Goal: Task Accomplishment & Management: Use online tool/utility

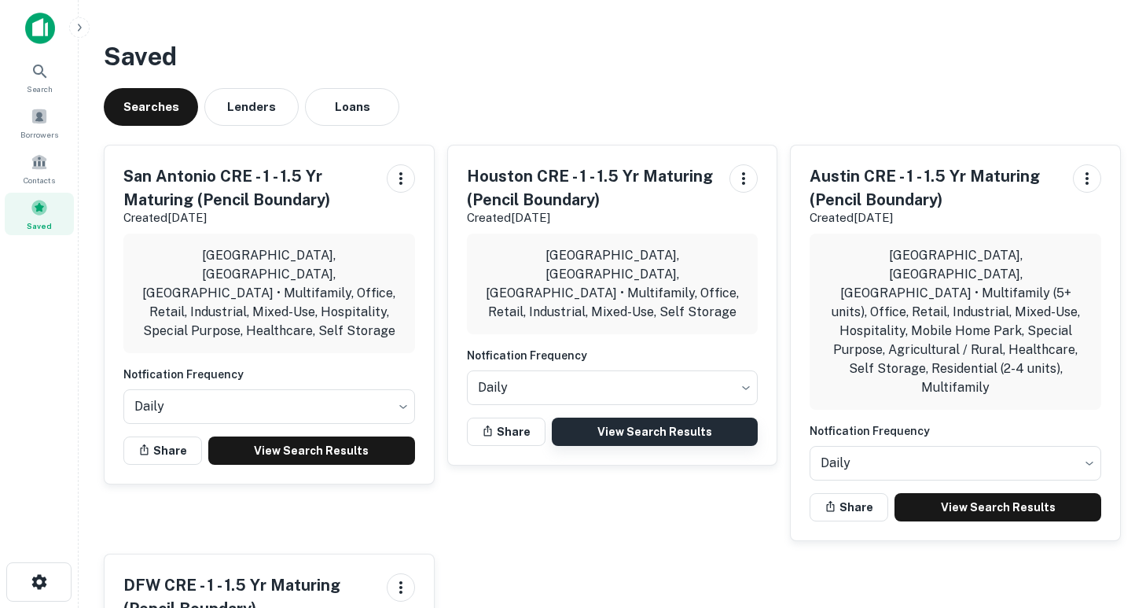
click at [697, 417] on link "View Search Results" at bounding box center [655, 431] width 207 height 28
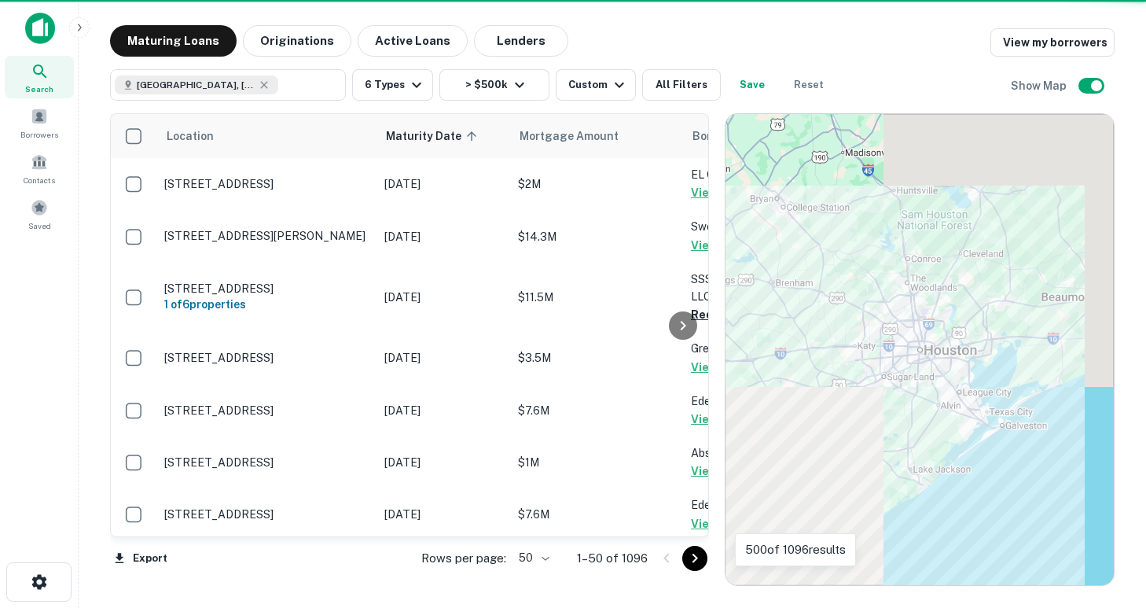
click at [549, 560] on body "Search Borrowers Contacts Saved Maturing Loans Originations Active Loans Lender…" at bounding box center [573, 304] width 1146 height 608
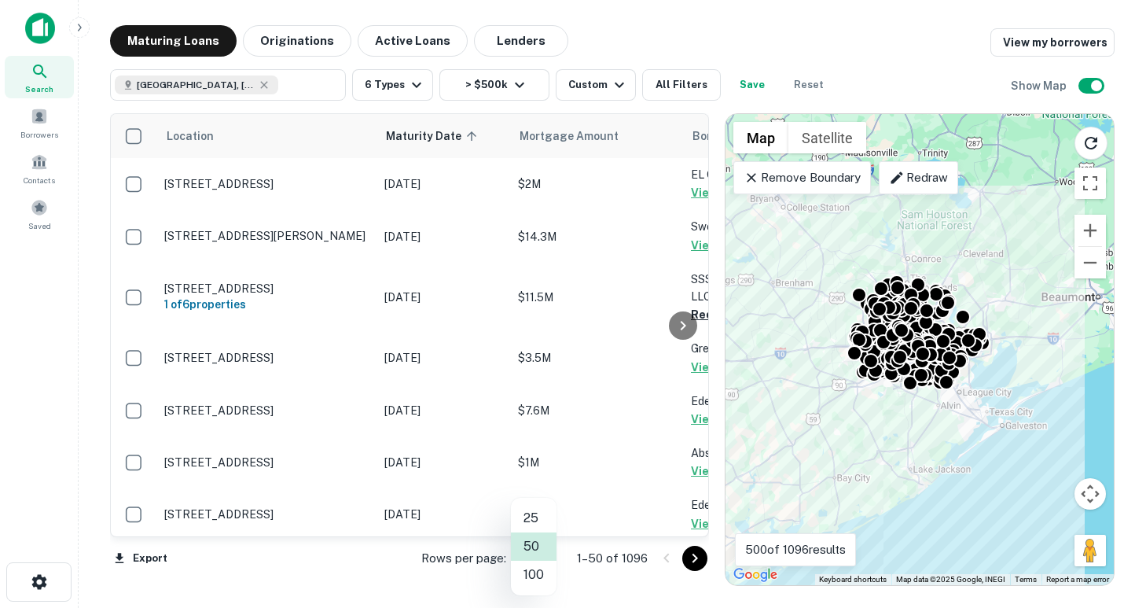
click at [545, 571] on li "100" at bounding box center [534, 574] width 46 height 28
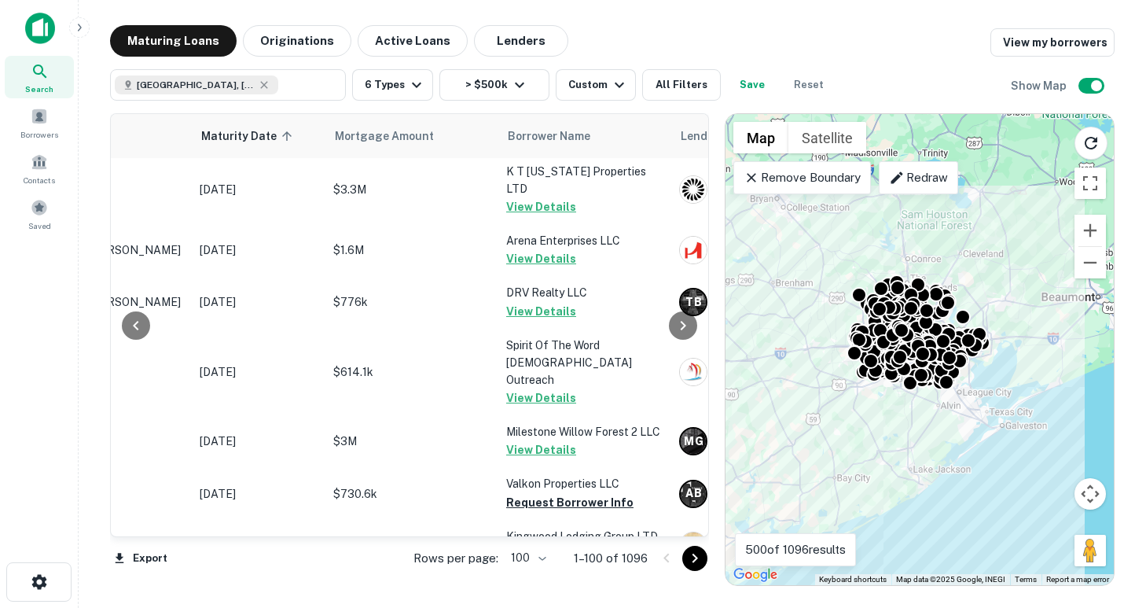
scroll to position [3996, 185]
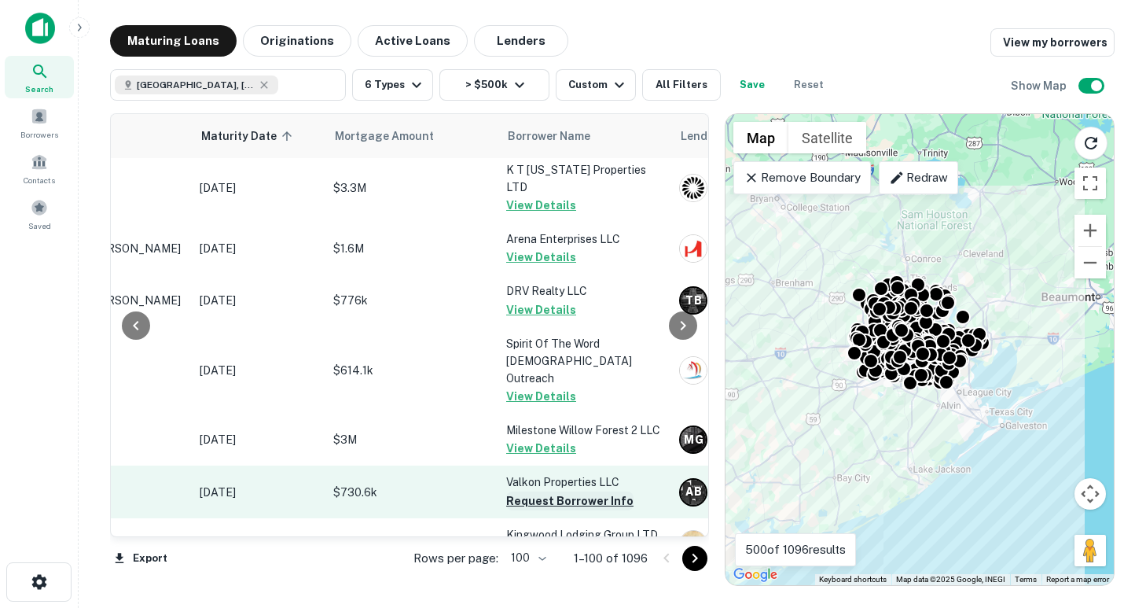
click at [590, 491] on button "Request Borrower Info" at bounding box center [569, 500] width 127 height 19
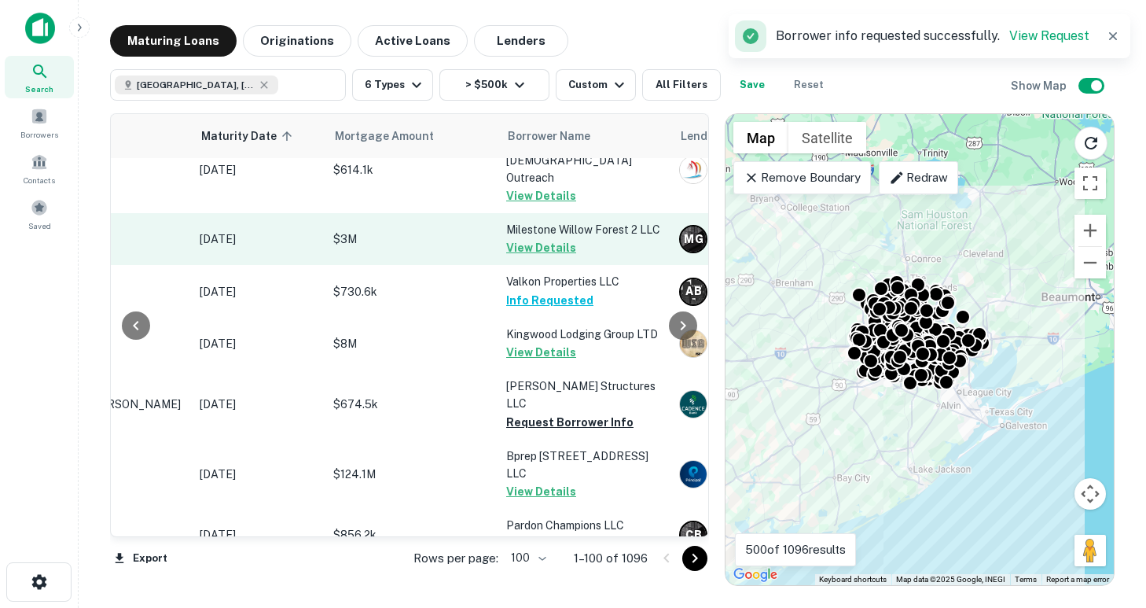
scroll to position [4203, 185]
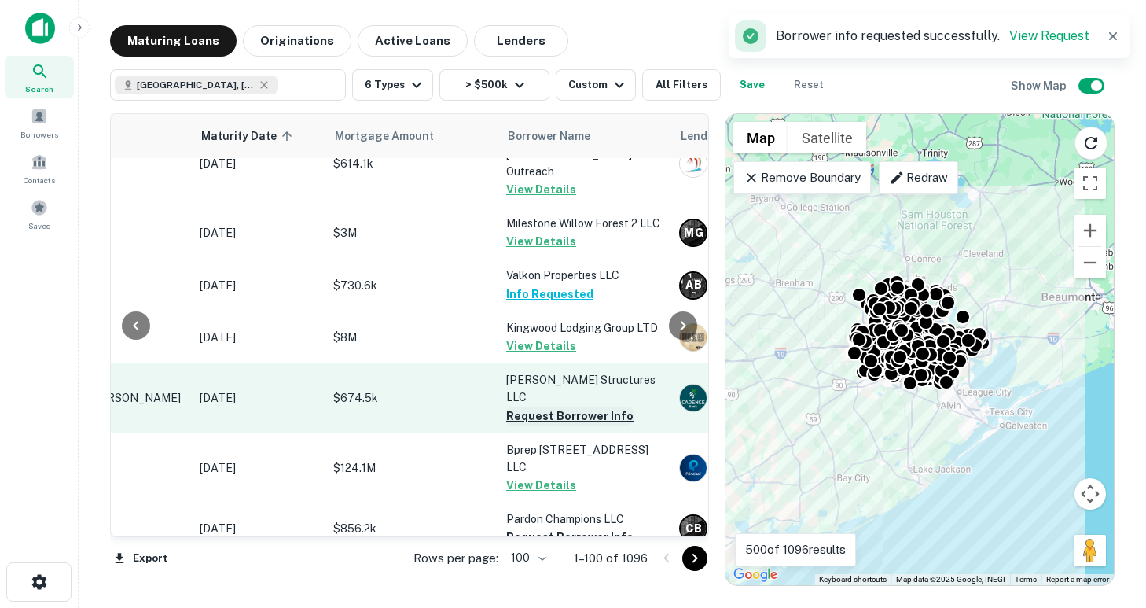
click at [540, 406] on button "Request Borrower Info" at bounding box center [569, 415] width 127 height 19
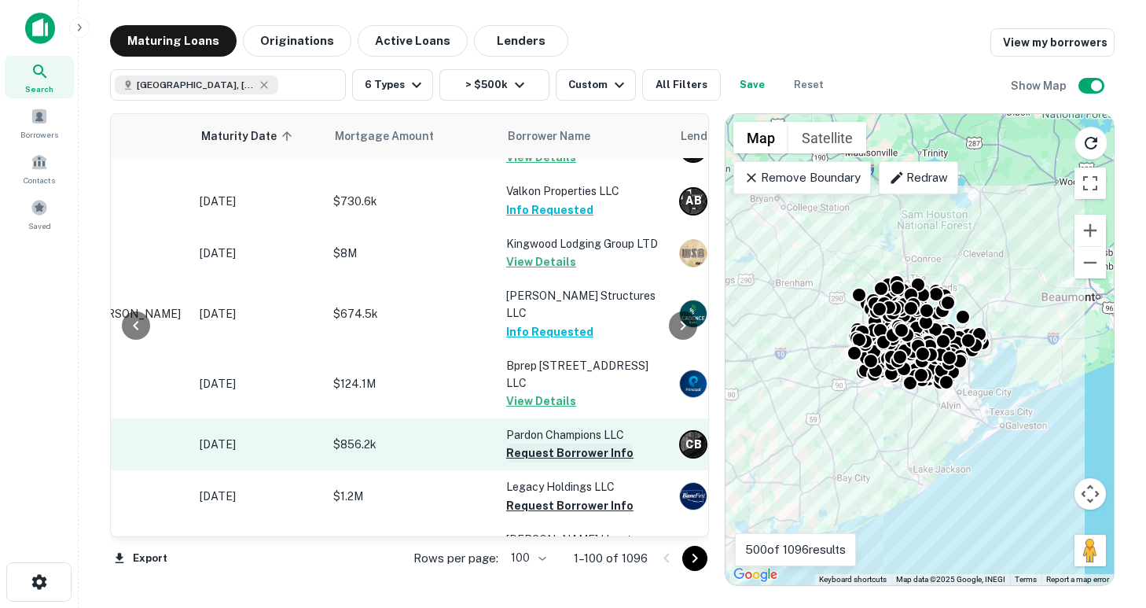
scroll to position [4326, 185]
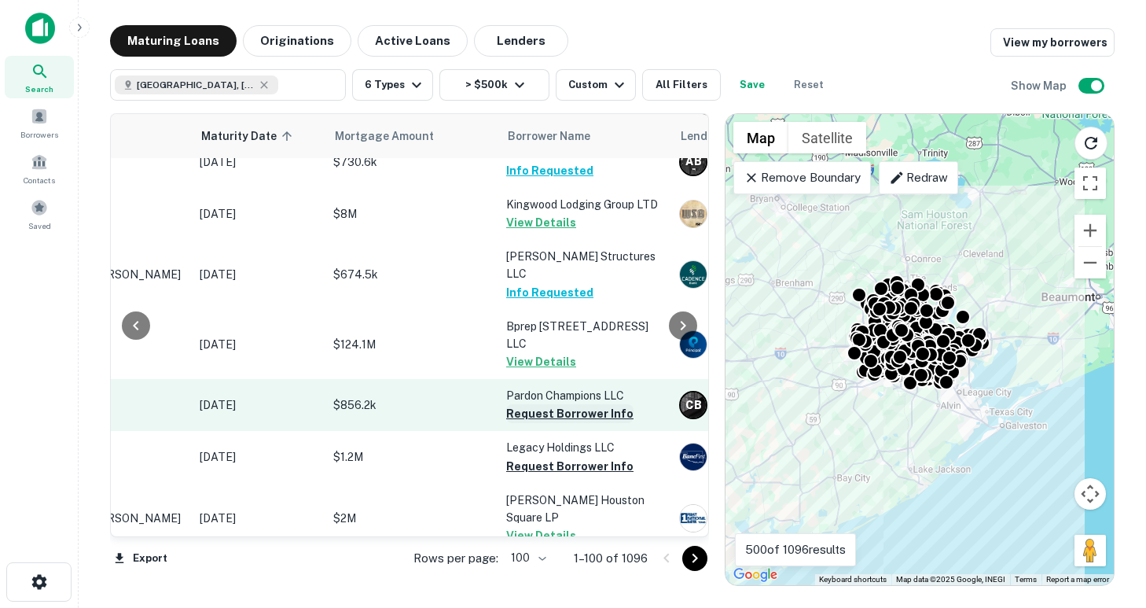
click at [542, 404] on button "Request Borrower Info" at bounding box center [569, 413] width 127 height 19
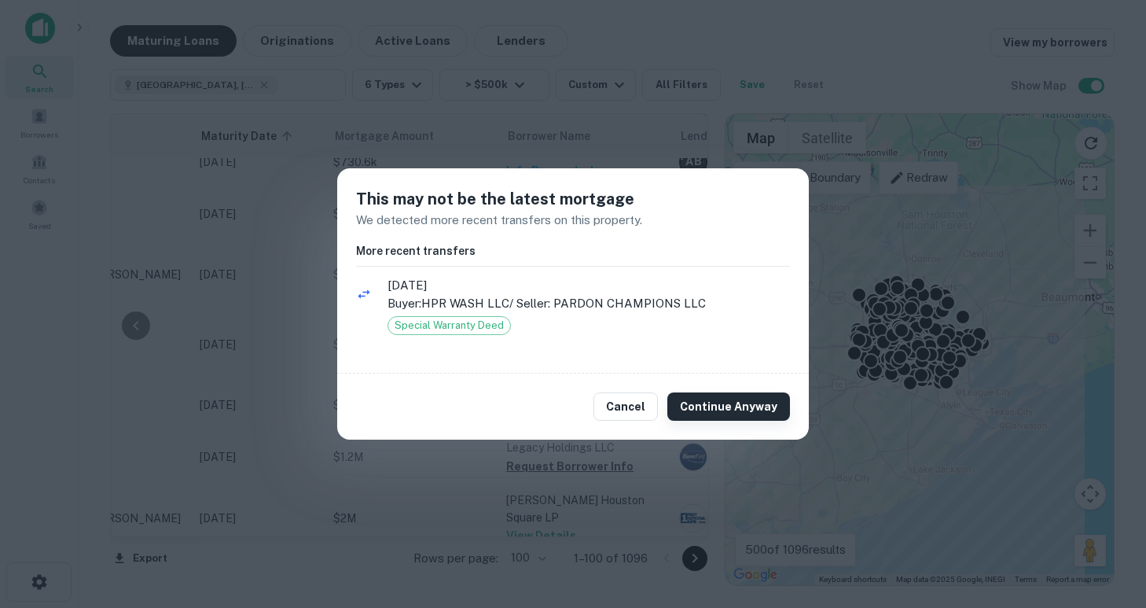
click at [711, 407] on button "Continue Anyway" at bounding box center [728, 406] width 123 height 28
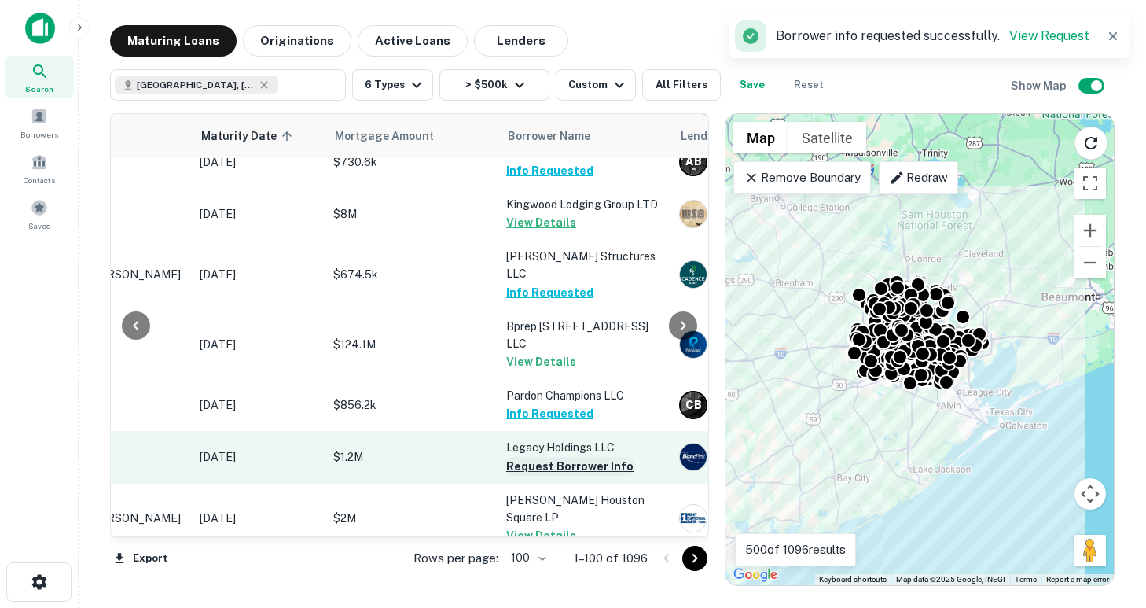
click at [543, 457] on button "Request Borrower Info" at bounding box center [569, 466] width 127 height 19
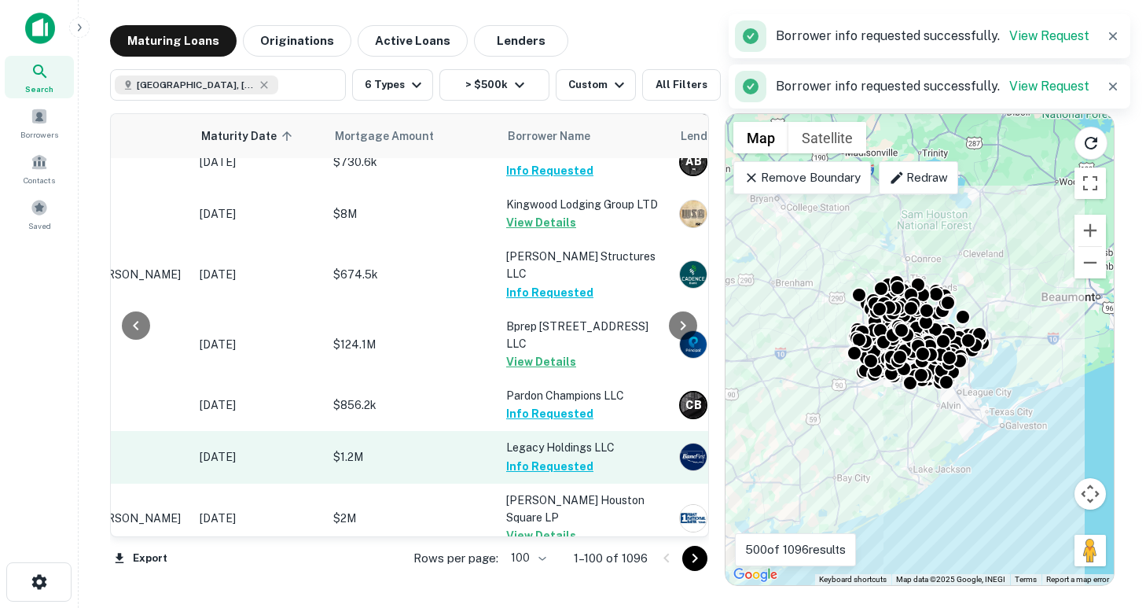
scroll to position [4446, 185]
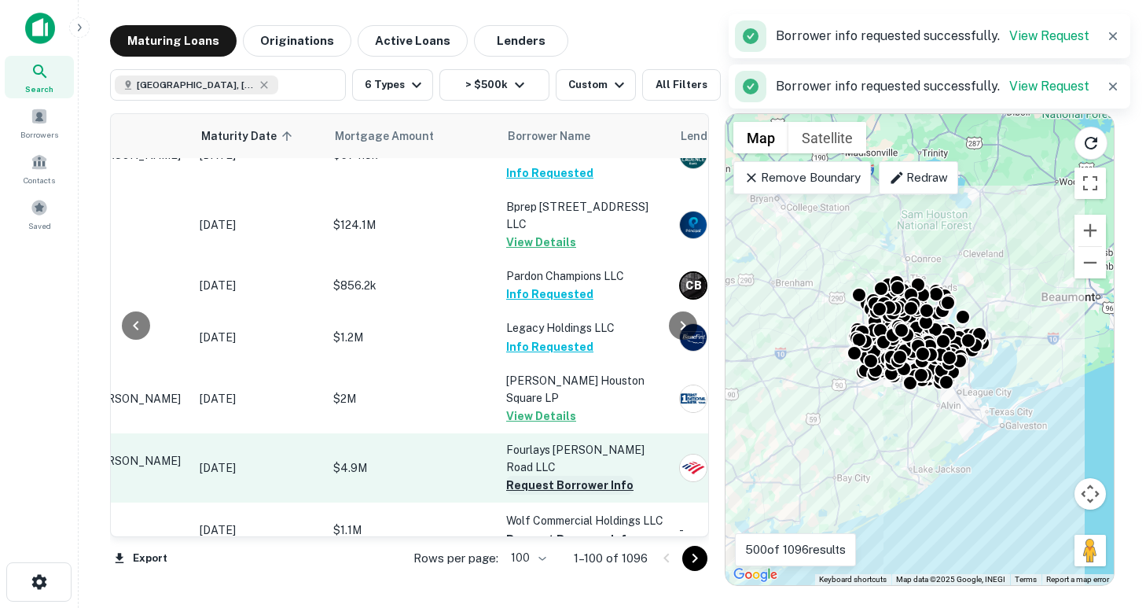
click at [540, 476] on button "Request Borrower Info" at bounding box center [569, 485] width 127 height 19
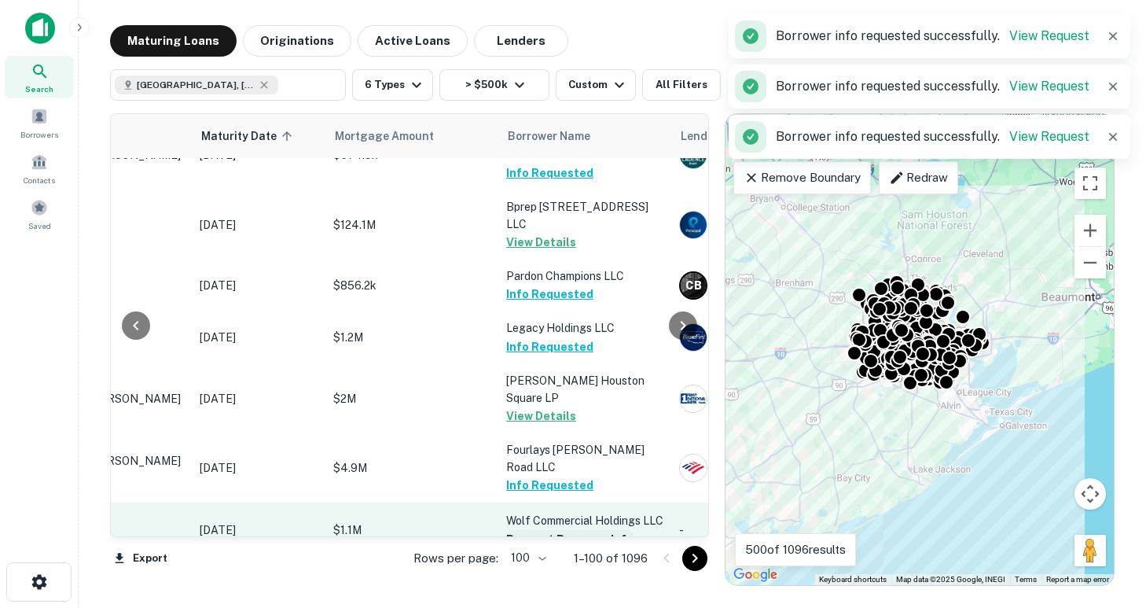
click at [550, 530] on button "Request Borrower Info" at bounding box center [569, 539] width 127 height 19
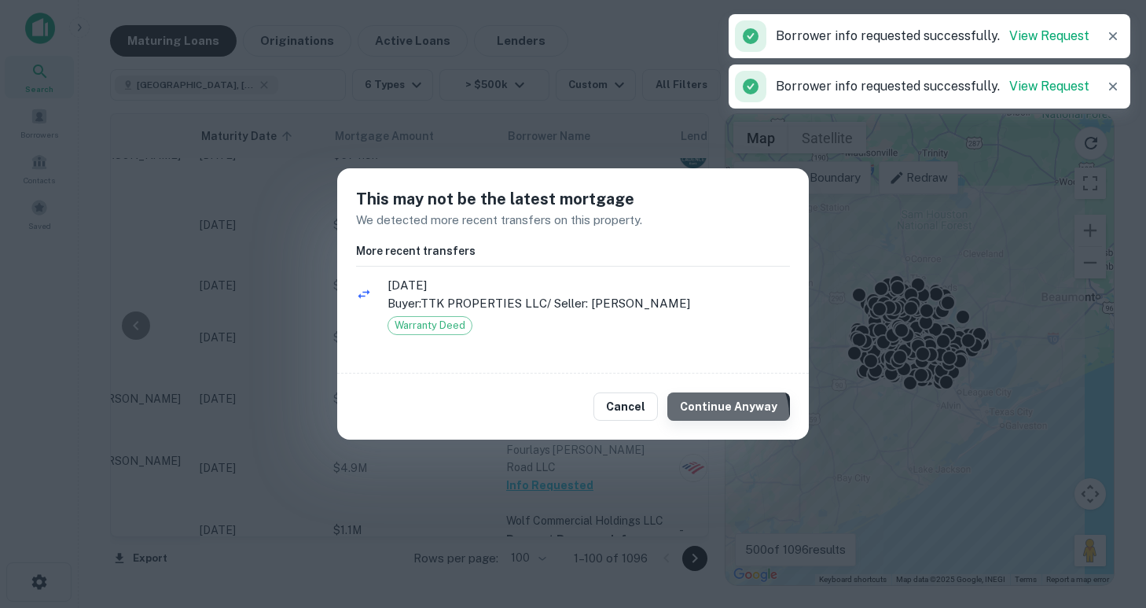
click at [729, 415] on button "Continue Anyway" at bounding box center [728, 406] width 123 height 28
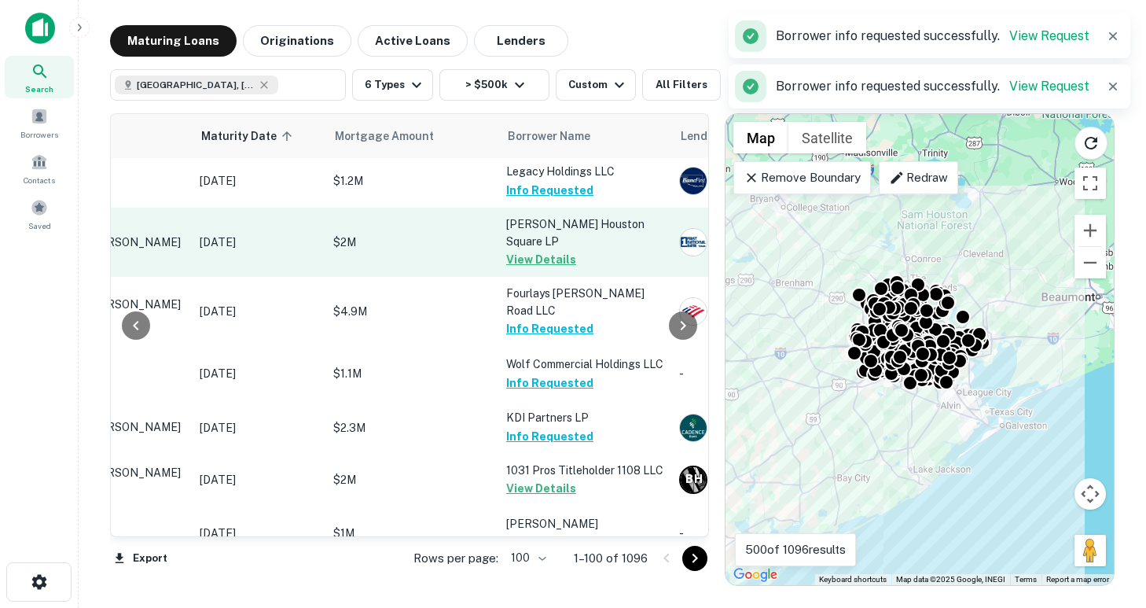
scroll to position [4693, 185]
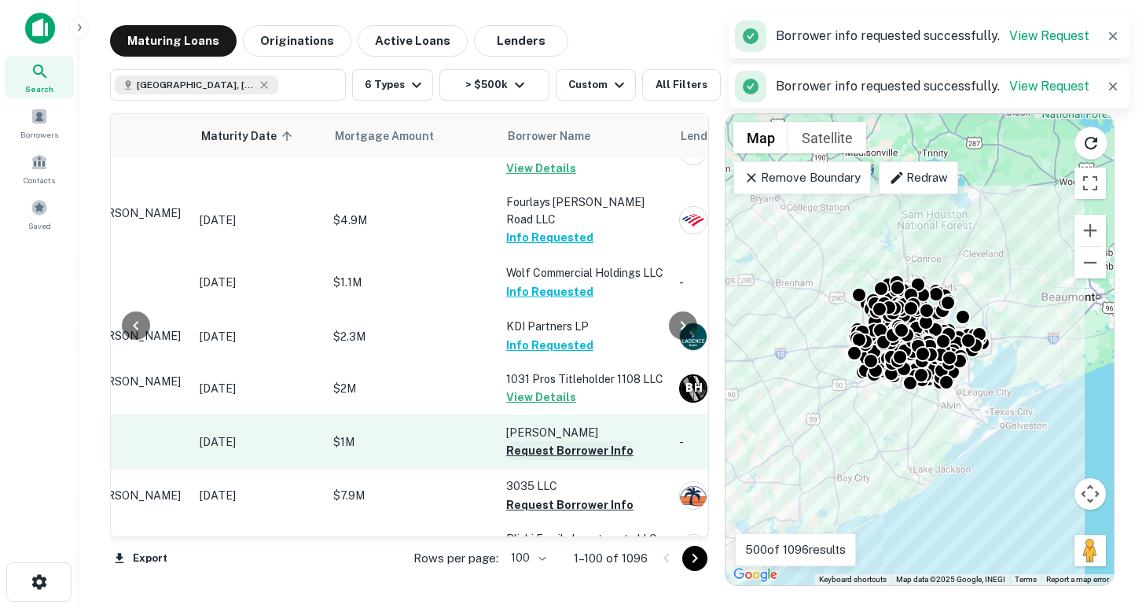
click at [561, 441] on button "Request Borrower Info" at bounding box center [569, 450] width 127 height 19
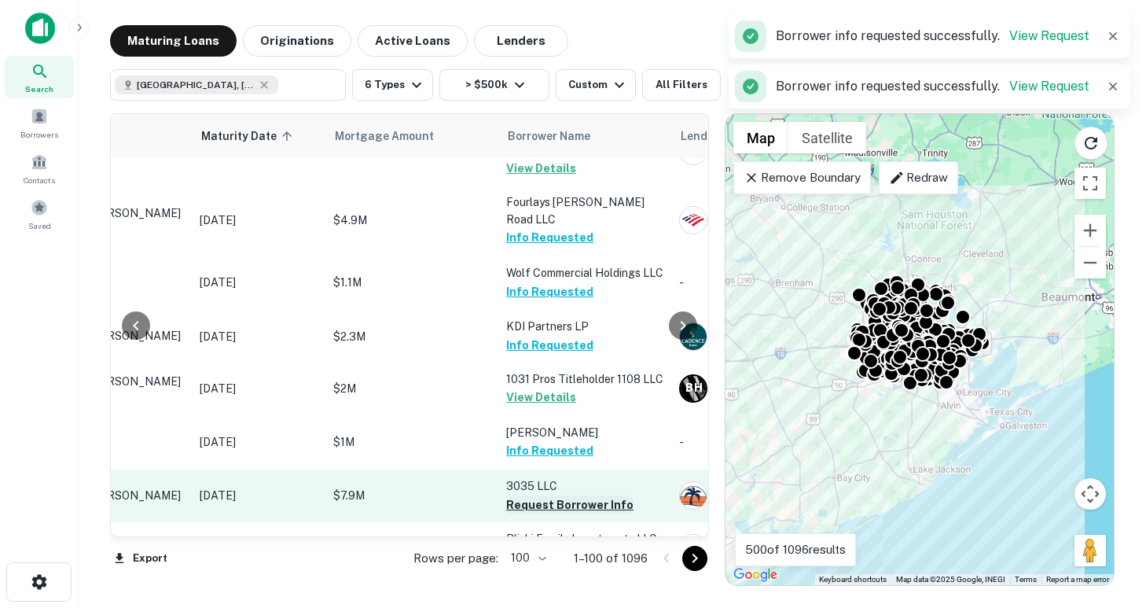
click at [562, 495] on button "Request Borrower Info" at bounding box center [569, 504] width 127 height 19
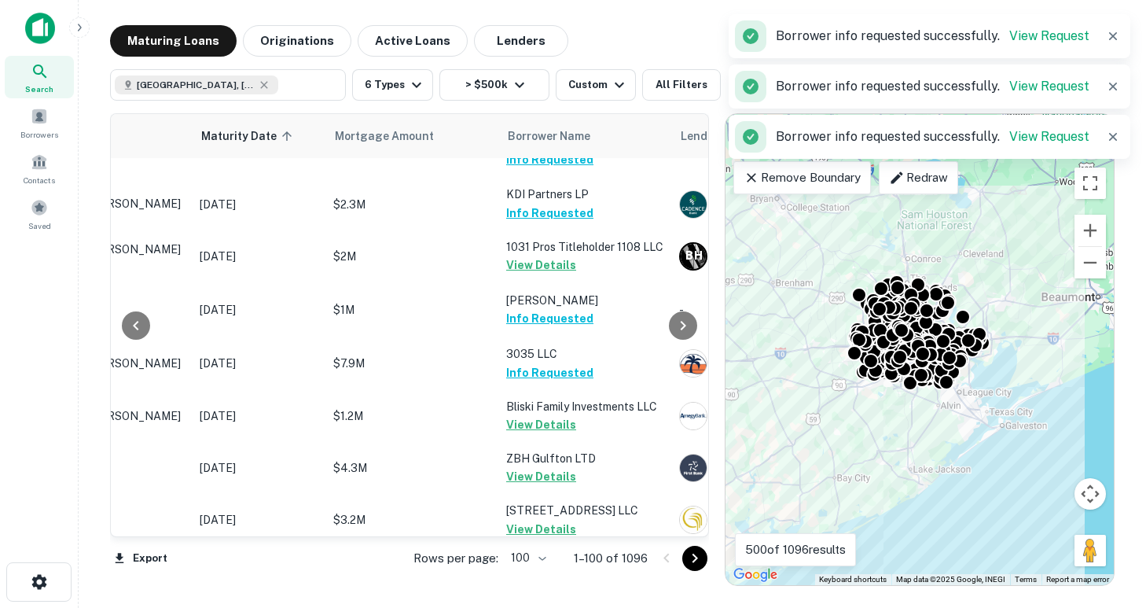
scroll to position [4943, 185]
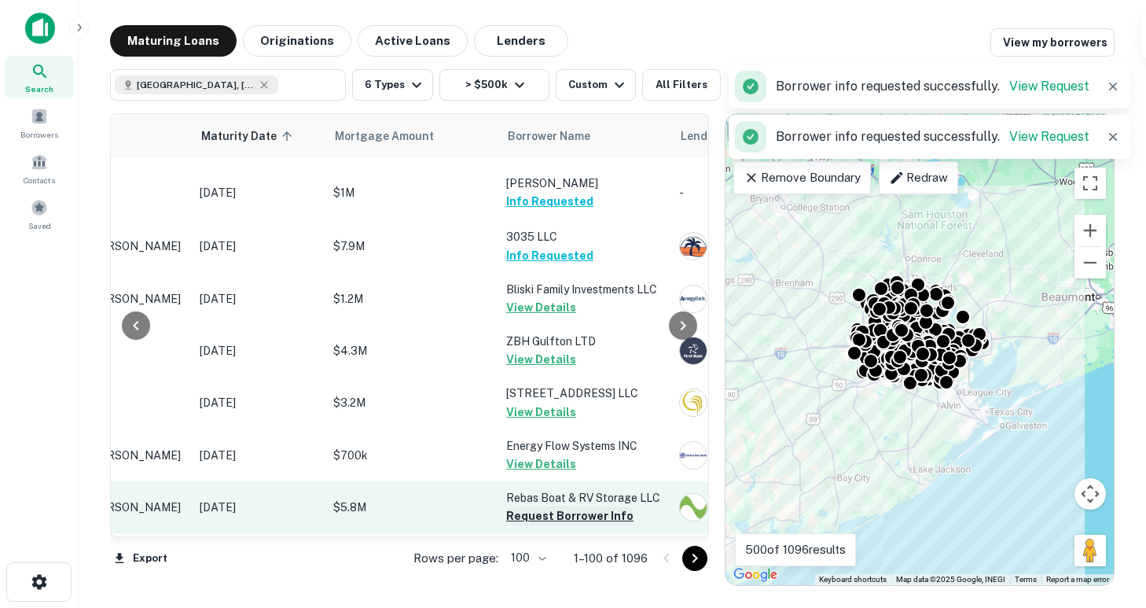
click at [566, 506] on button "Request Borrower Info" at bounding box center [569, 515] width 127 height 19
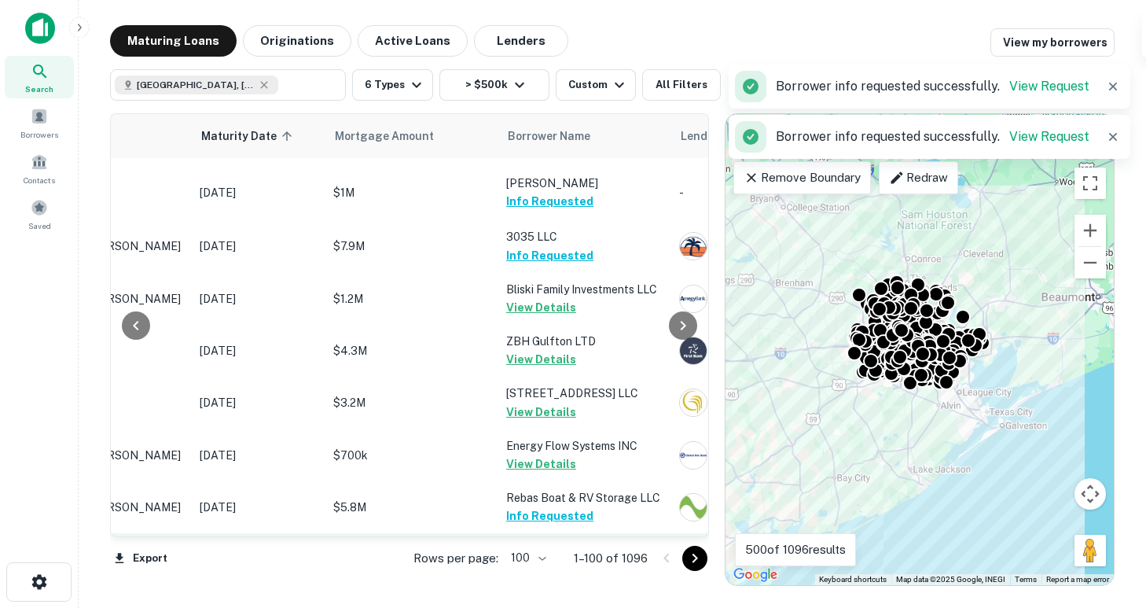
click at [571, 559] on button "Request Borrower Info" at bounding box center [569, 568] width 127 height 19
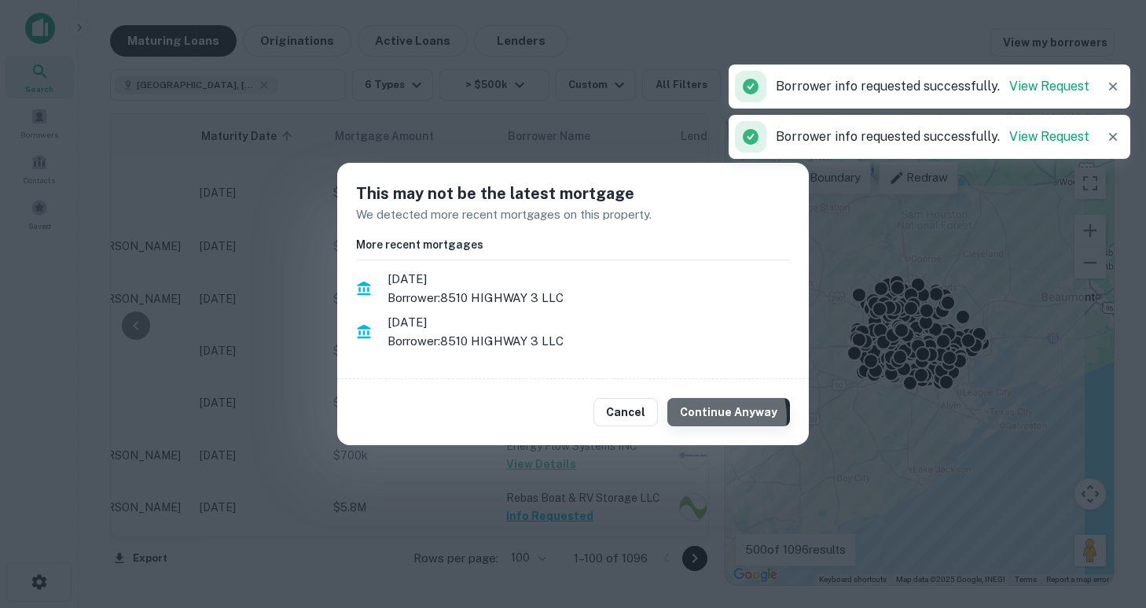
click at [711, 417] on button "Continue Anyway" at bounding box center [728, 412] width 123 height 28
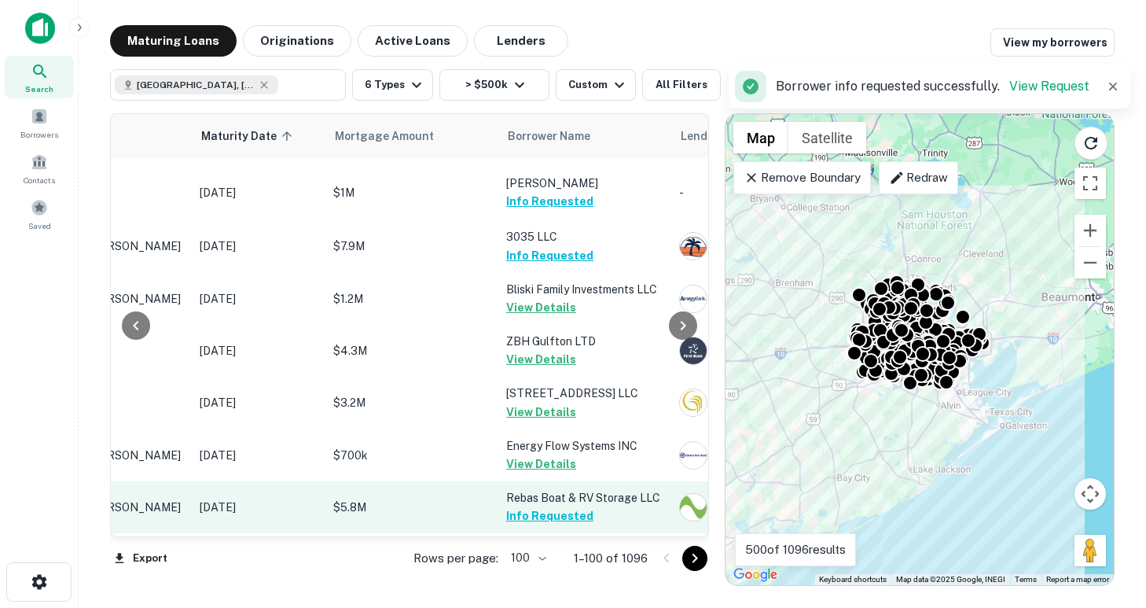
scroll to position [5082, 185]
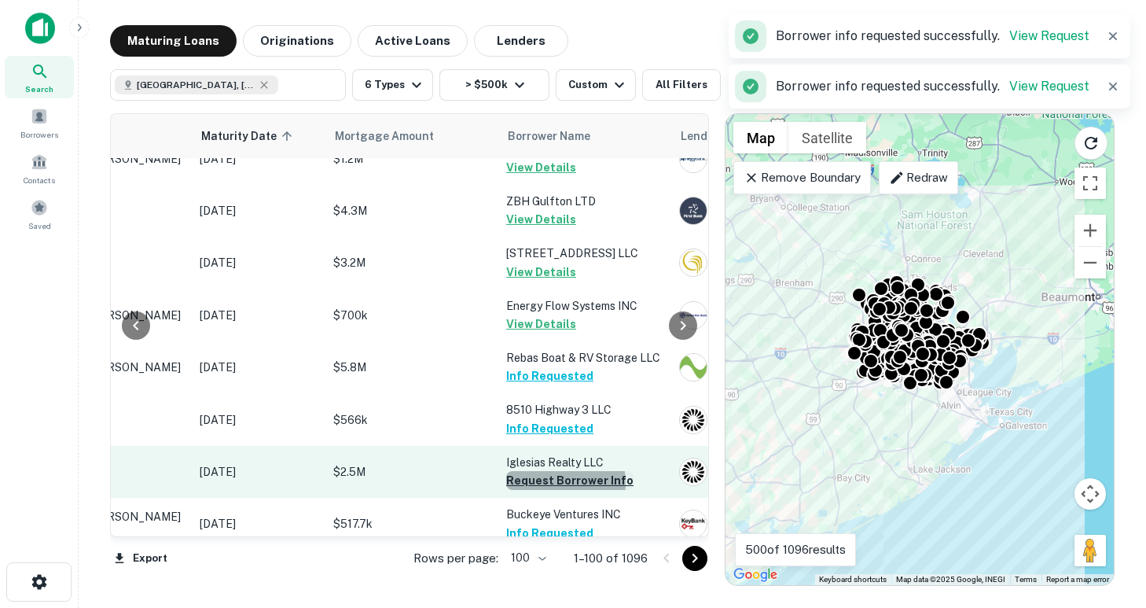
click at [554, 471] on button "Request Borrower Info" at bounding box center [569, 480] width 127 height 19
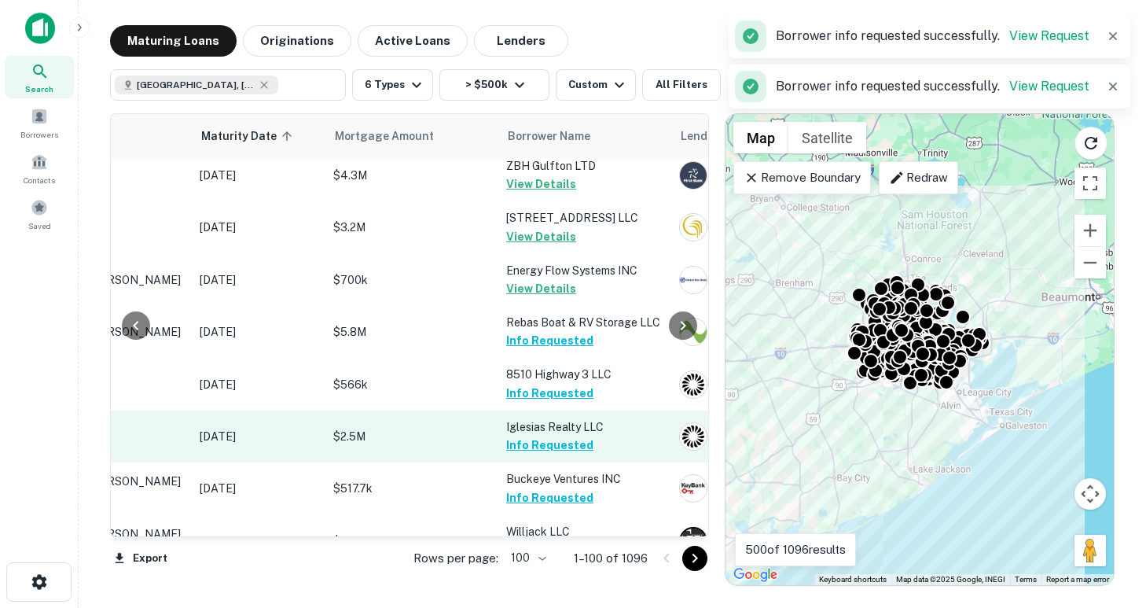
scroll to position [5115, 185]
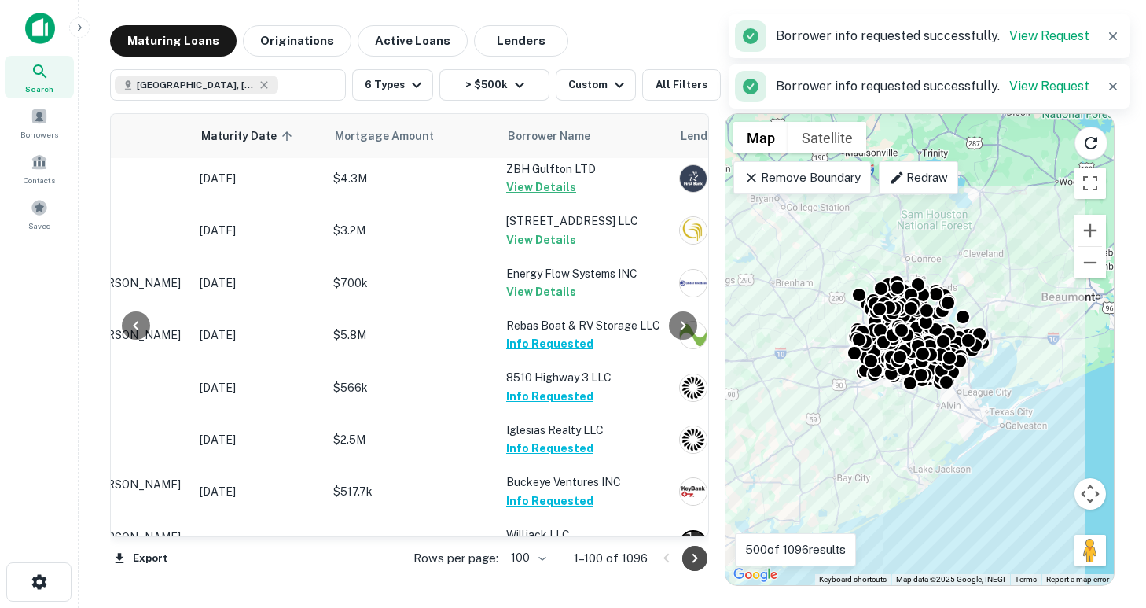
click at [699, 562] on icon "Go to next page" at bounding box center [694, 558] width 19 height 19
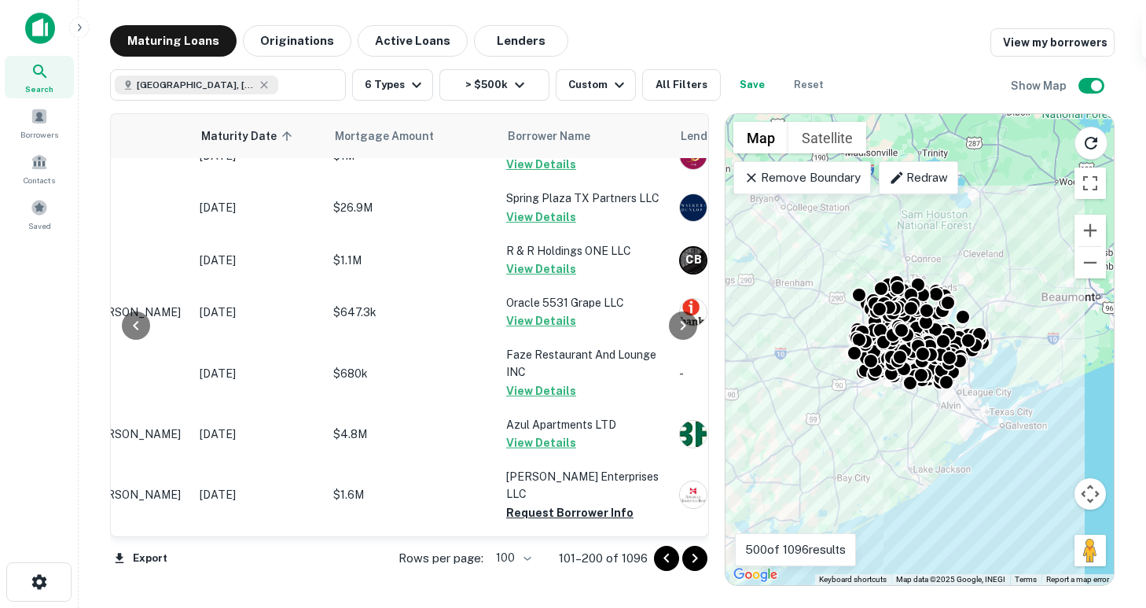
scroll to position [1998, 185]
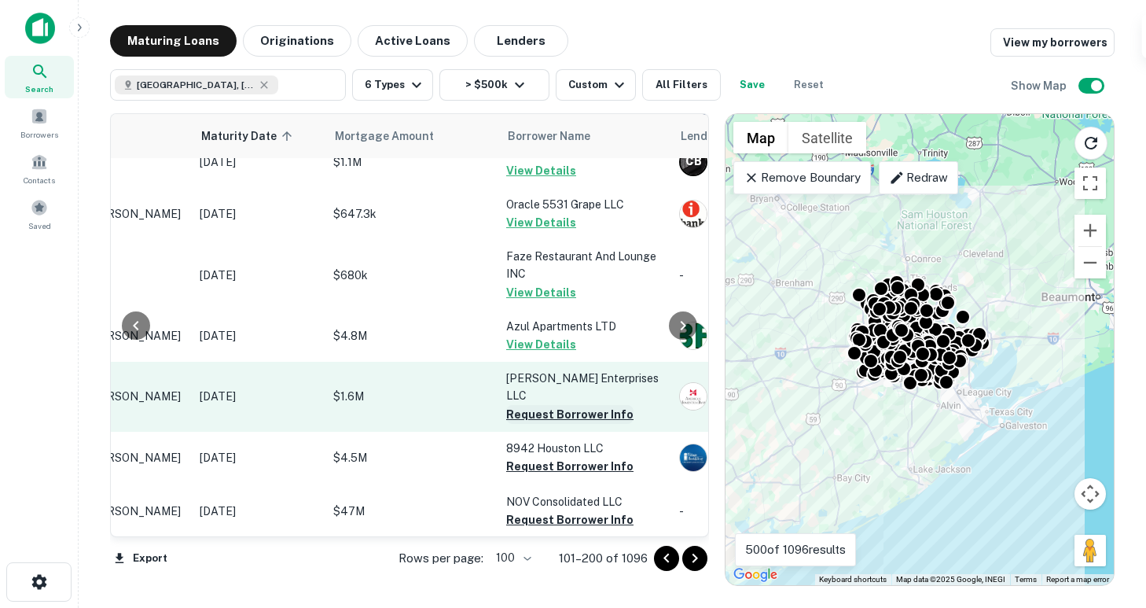
click at [557, 405] on button "Request Borrower Info" at bounding box center [569, 414] width 127 height 19
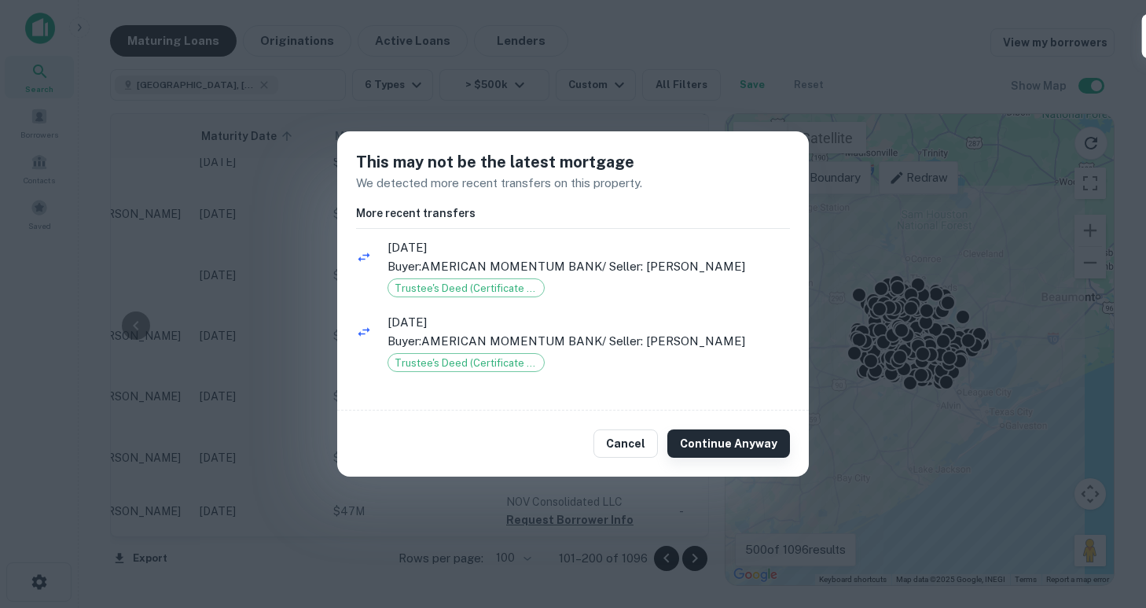
click at [706, 444] on button "Continue Anyway" at bounding box center [728, 443] width 123 height 28
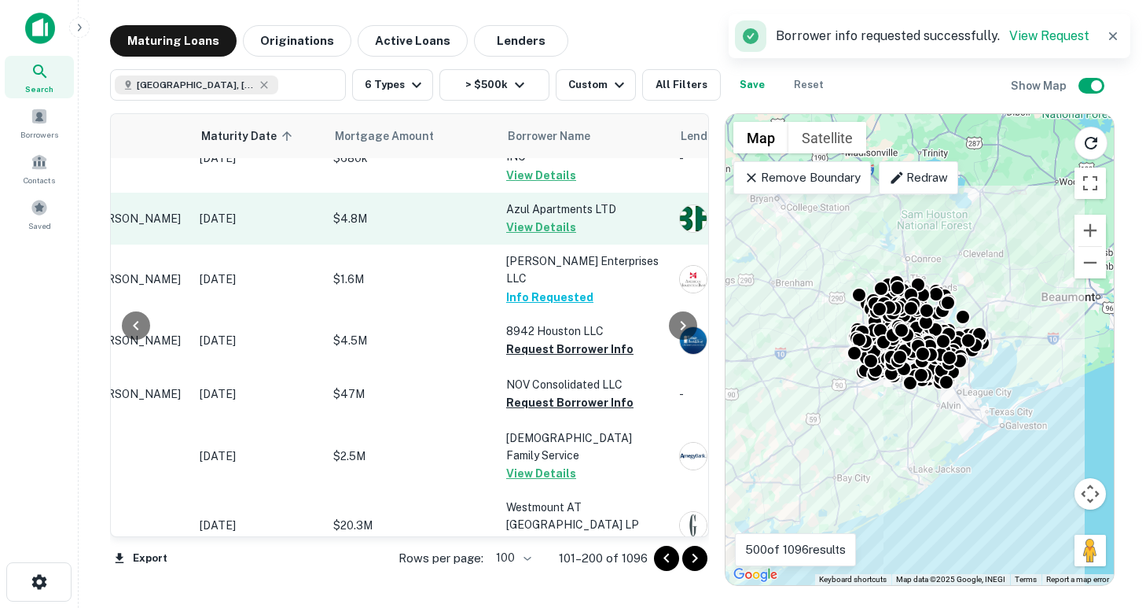
scroll to position [2124, 185]
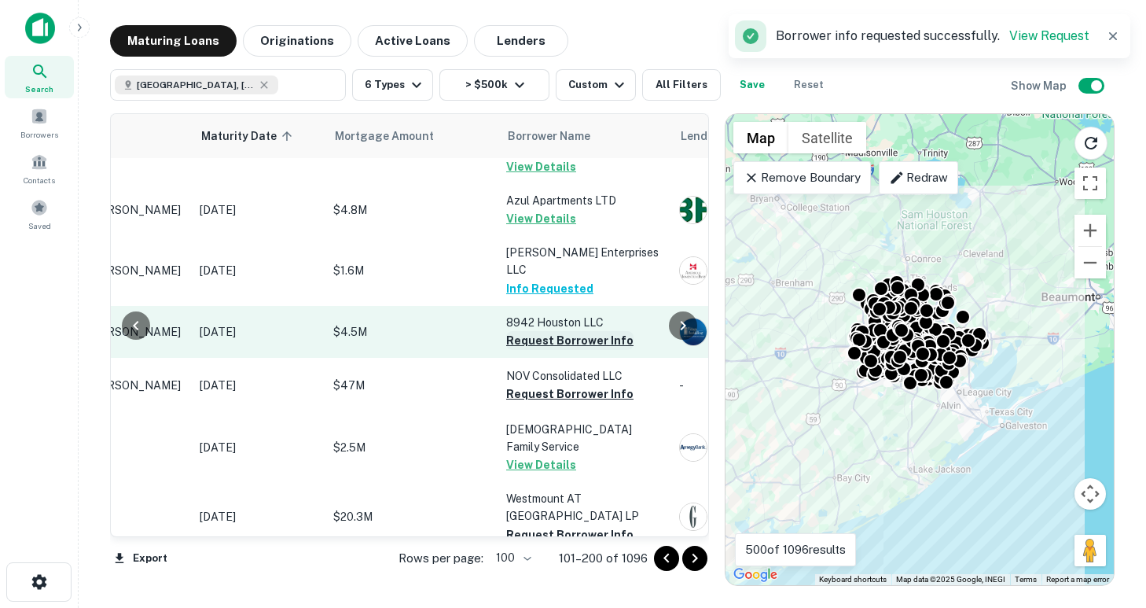
click at [538, 331] on button "Request Borrower Info" at bounding box center [569, 340] width 127 height 19
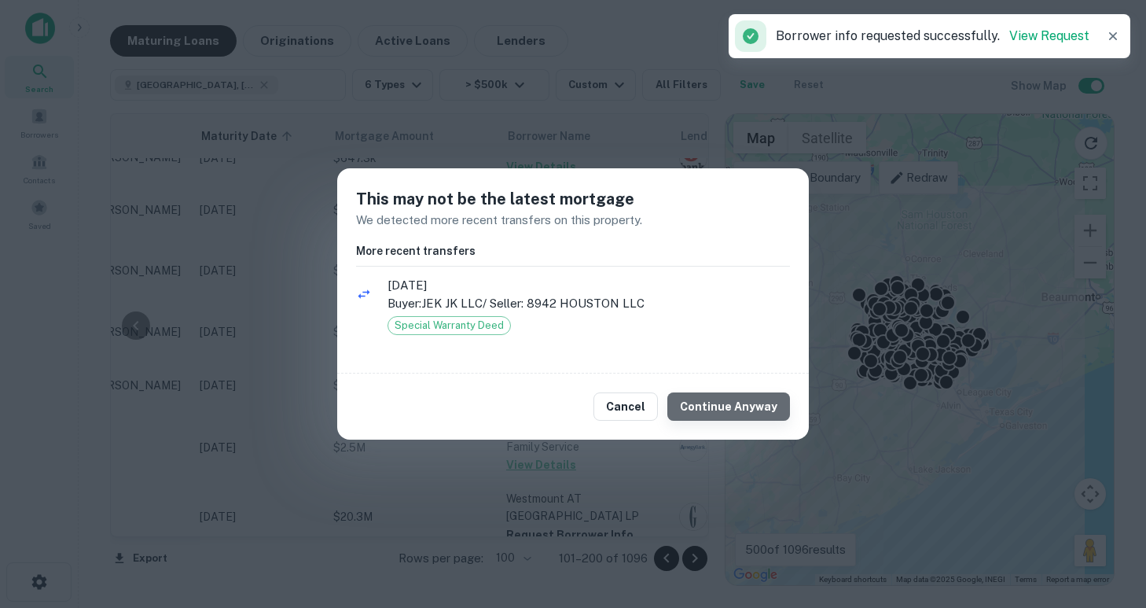
click at [740, 408] on button "Continue Anyway" at bounding box center [728, 406] width 123 height 28
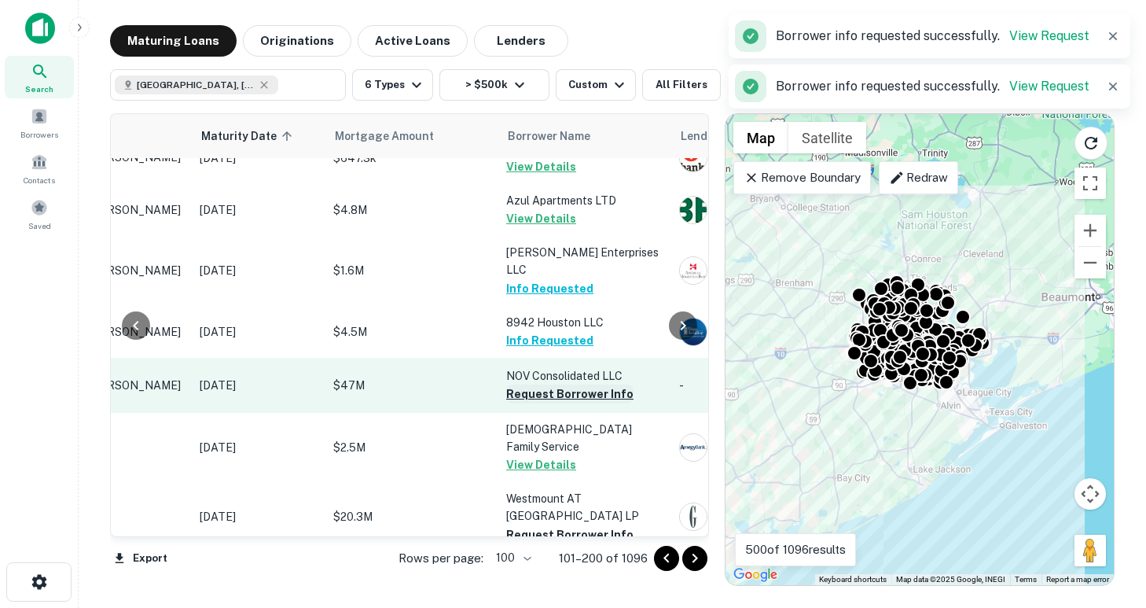
click at [547, 384] on button "Request Borrower Info" at bounding box center [569, 393] width 127 height 19
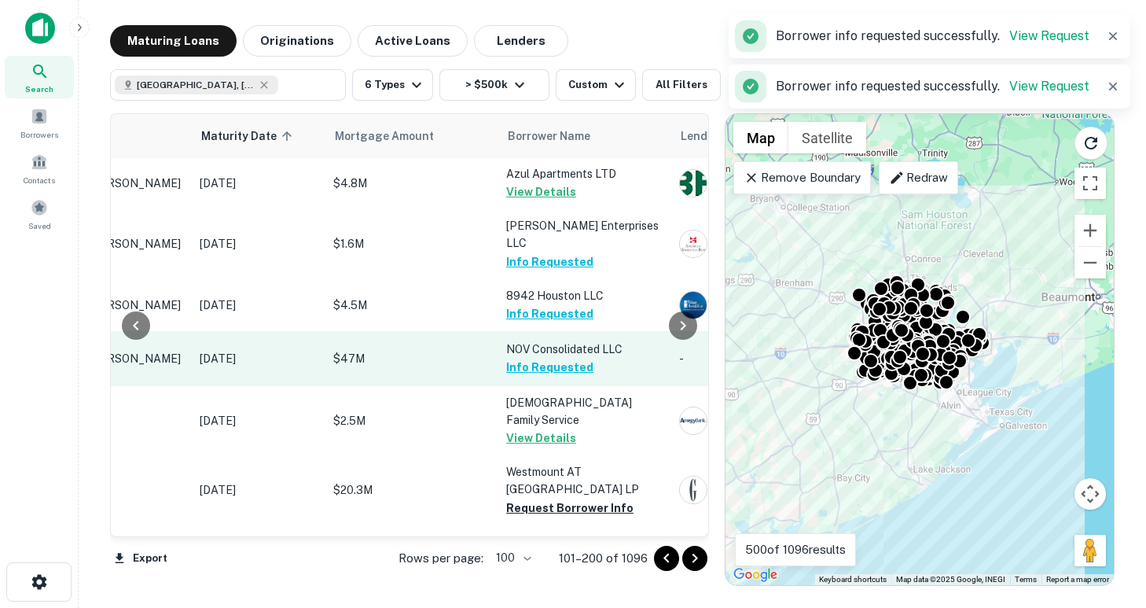
scroll to position [2235, 185]
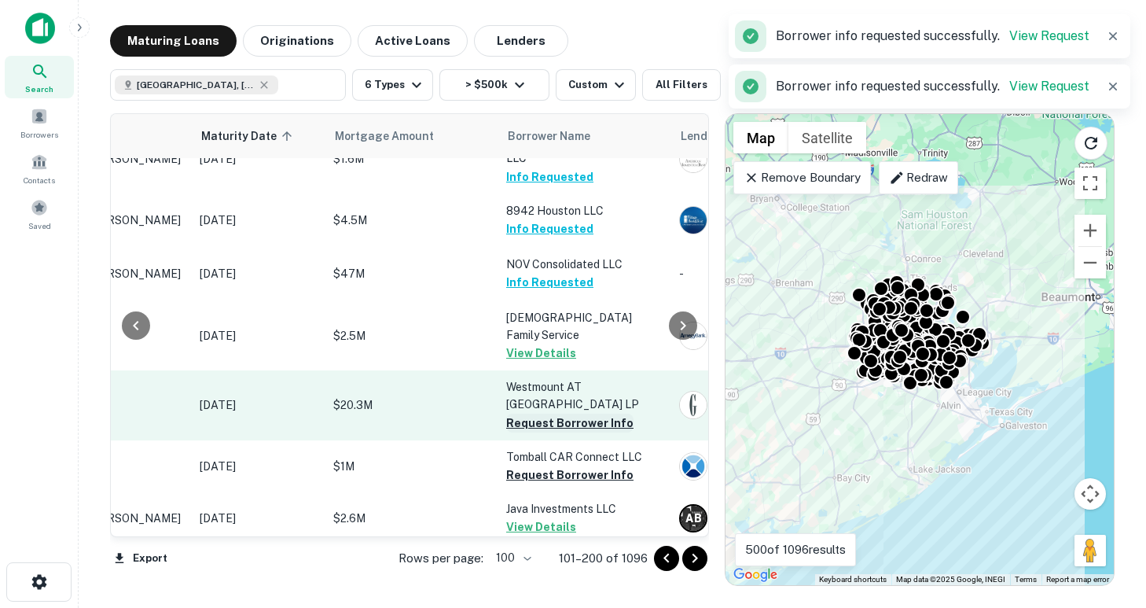
click at [546, 413] on button "Request Borrower Info" at bounding box center [569, 422] width 127 height 19
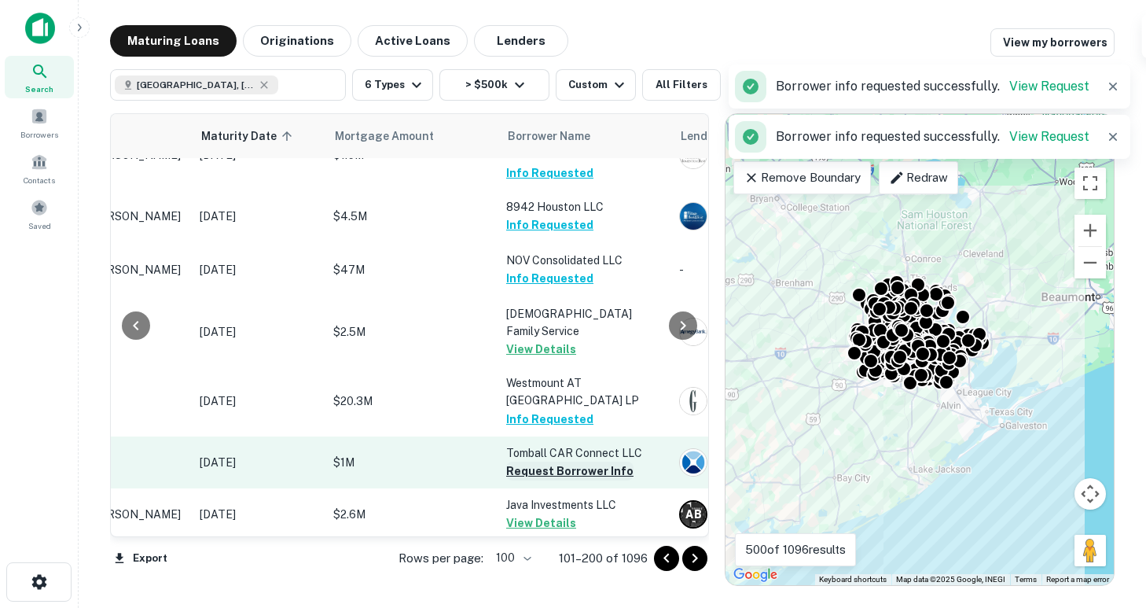
click at [561, 461] on button "Request Borrower Info" at bounding box center [569, 470] width 127 height 19
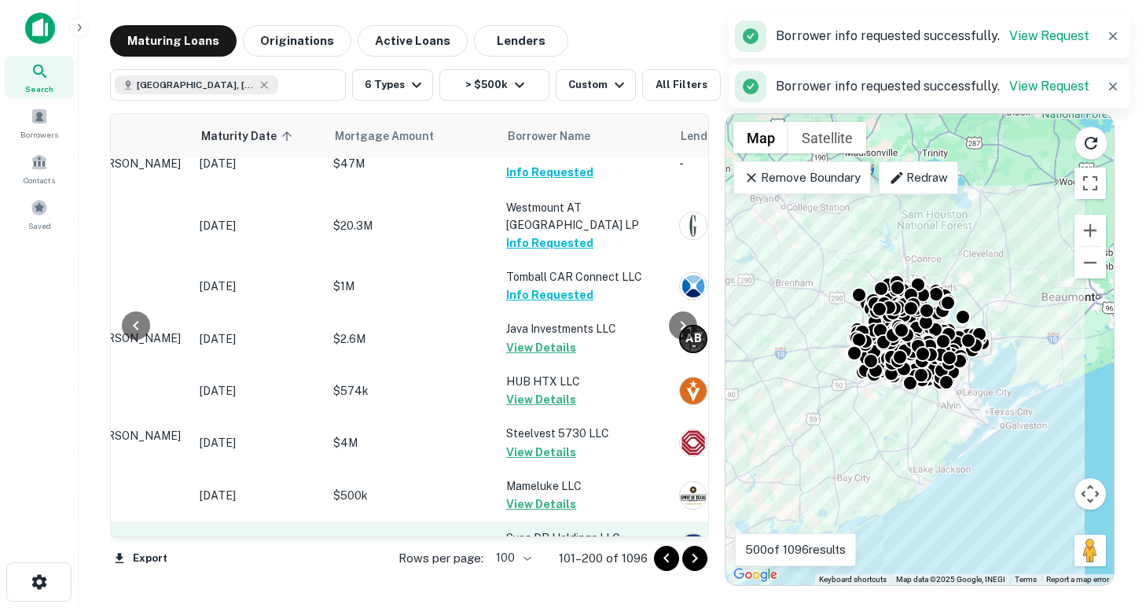
scroll to position [2542, 185]
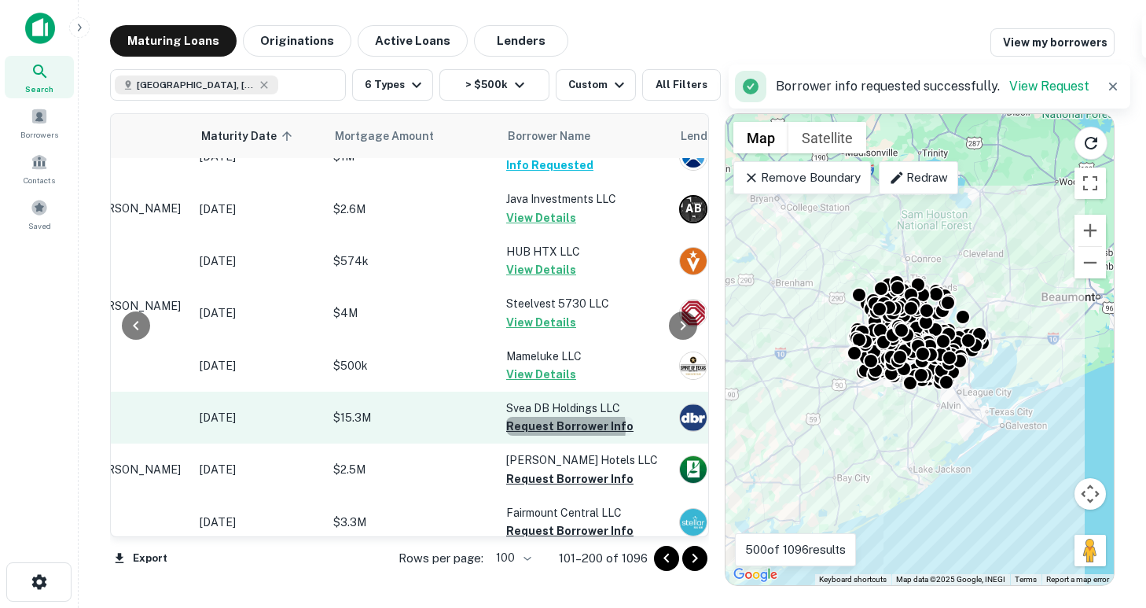
click at [550, 417] on button "Request Borrower Info" at bounding box center [569, 426] width 127 height 19
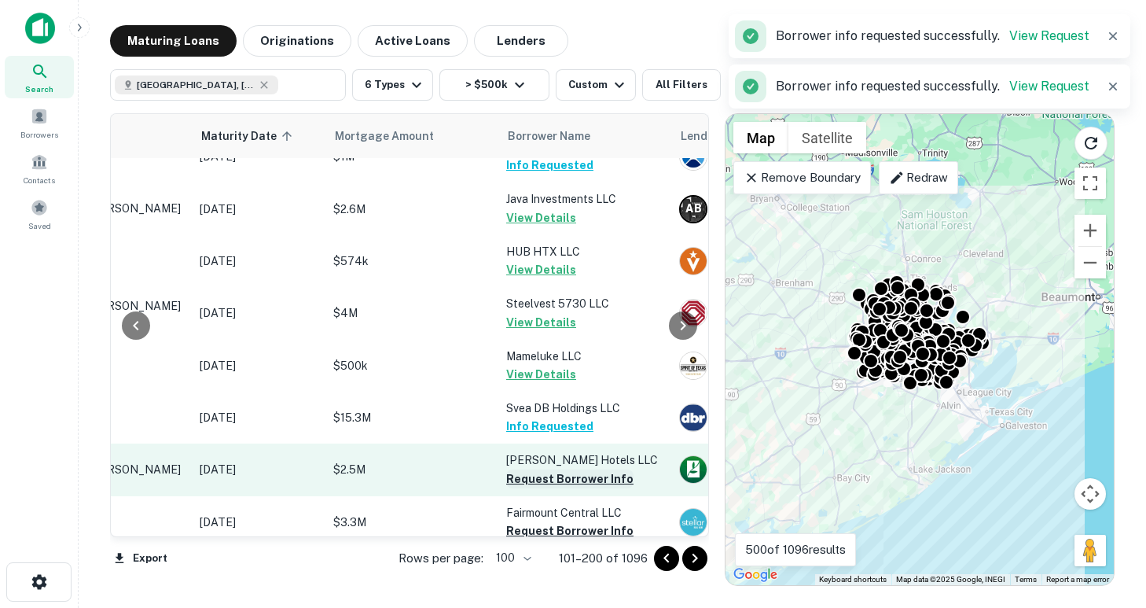
click at [560, 469] on button "Request Borrower Info" at bounding box center [569, 478] width 127 height 19
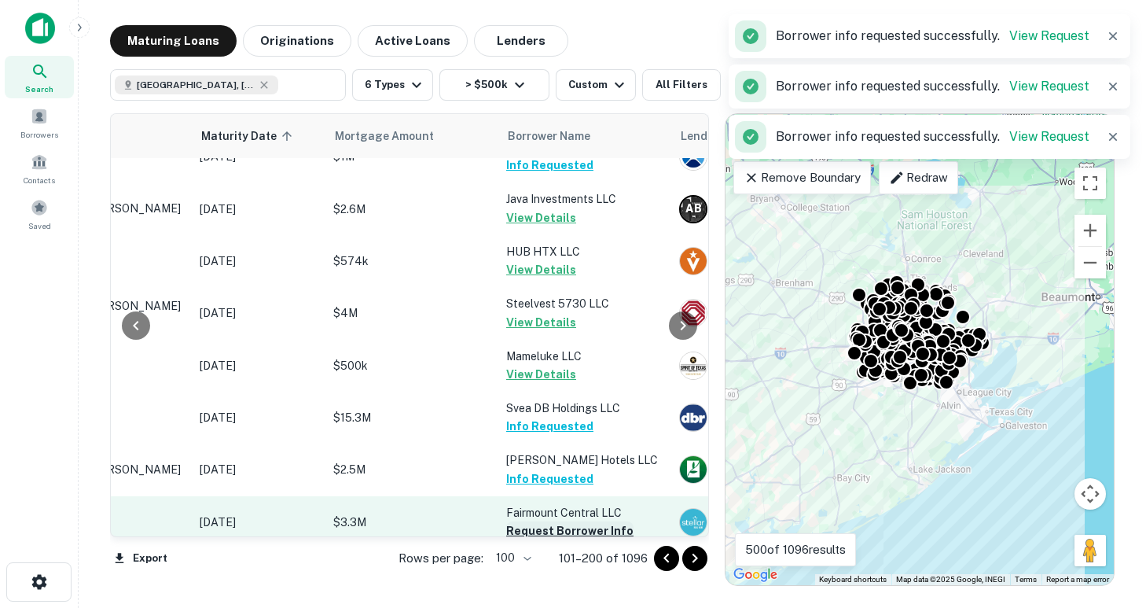
click at [568, 521] on button "Request Borrower Info" at bounding box center [569, 530] width 127 height 19
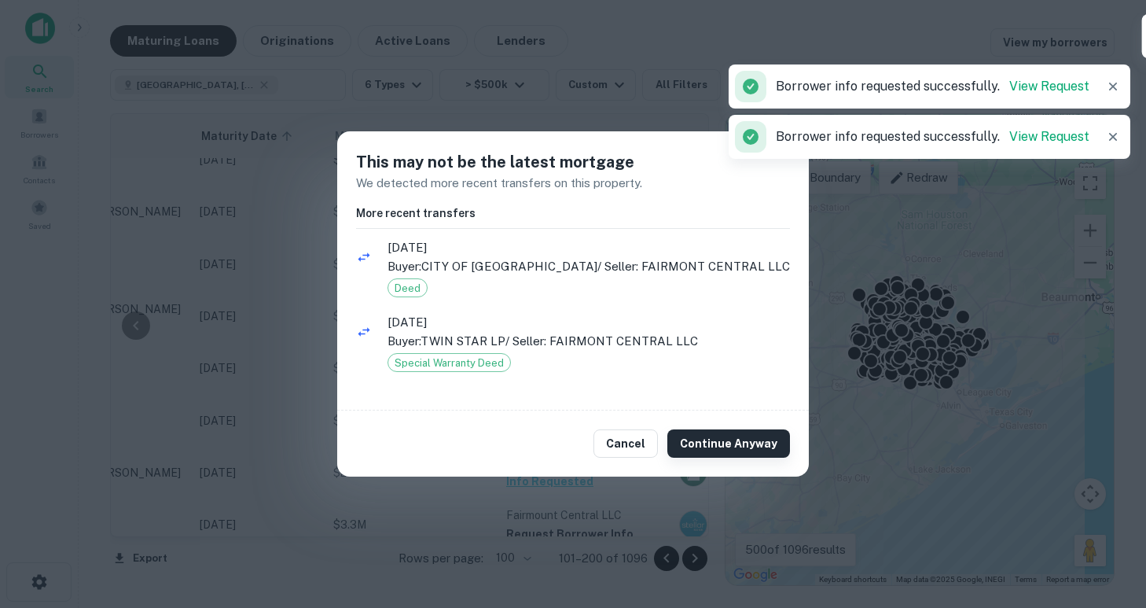
scroll to position [2545, 185]
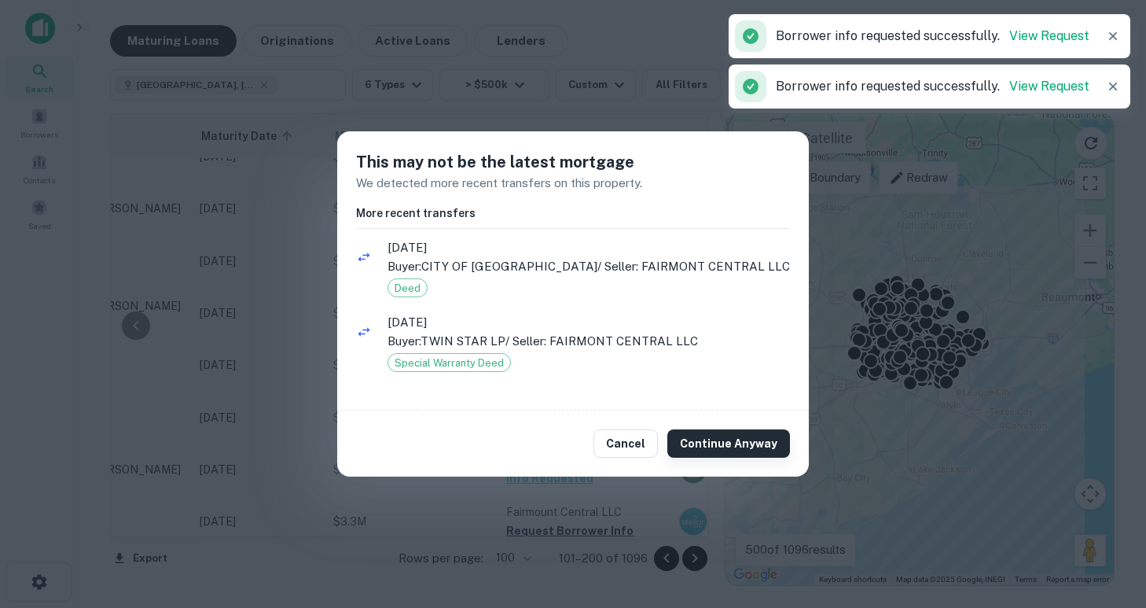
click at [702, 441] on button "Continue Anyway" at bounding box center [728, 443] width 123 height 28
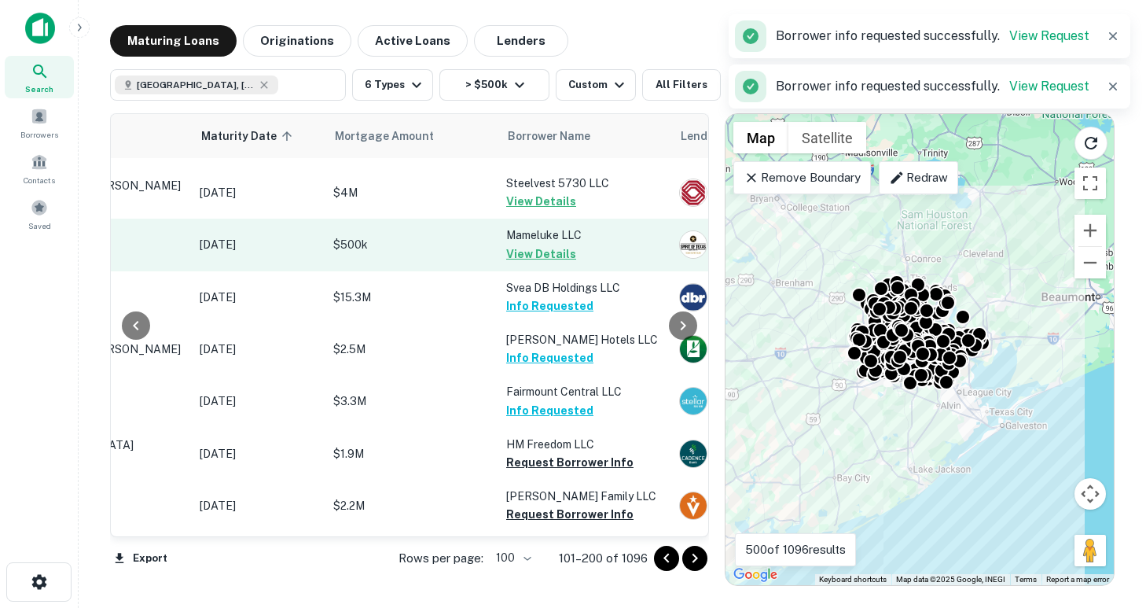
scroll to position [2664, 185]
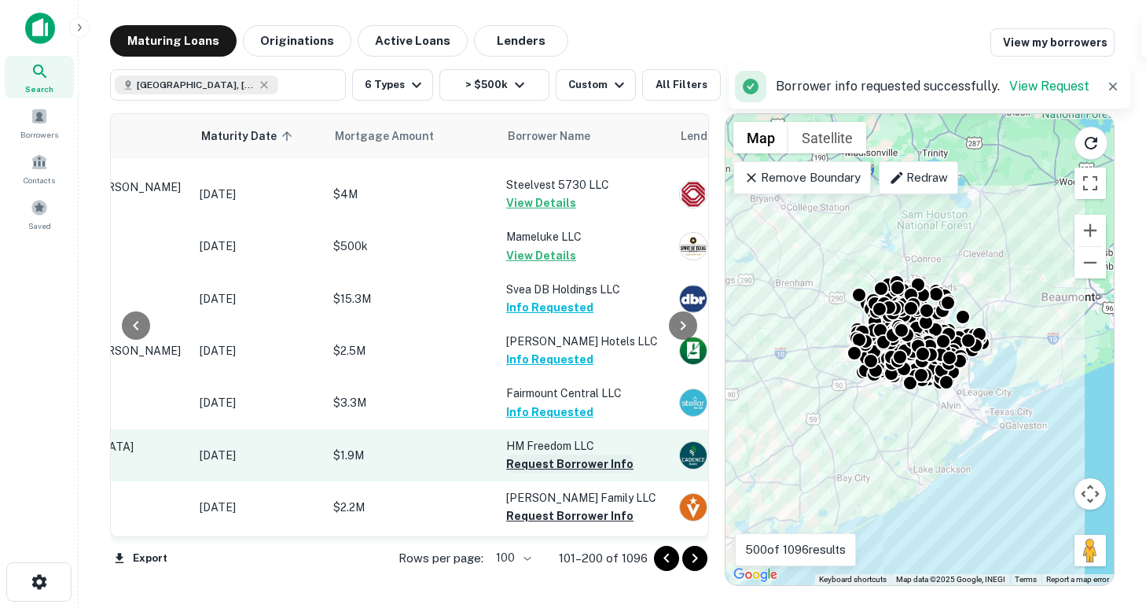
click at [558, 454] on button "Request Borrower Info" at bounding box center [569, 463] width 127 height 19
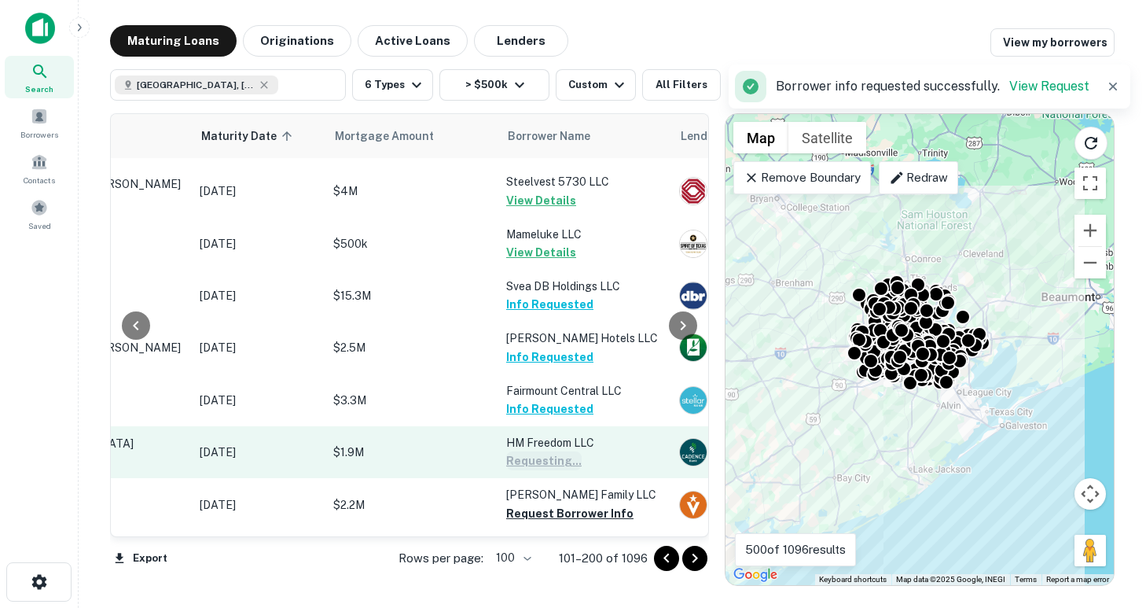
scroll to position [2661, 185]
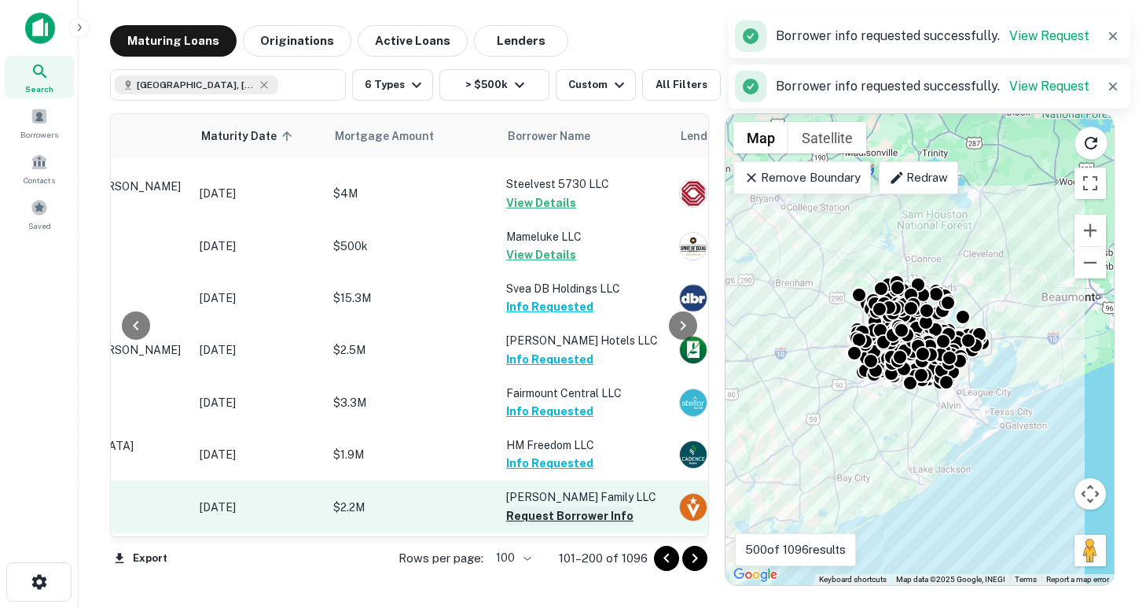
click at [558, 506] on button "Request Borrower Info" at bounding box center [569, 515] width 127 height 19
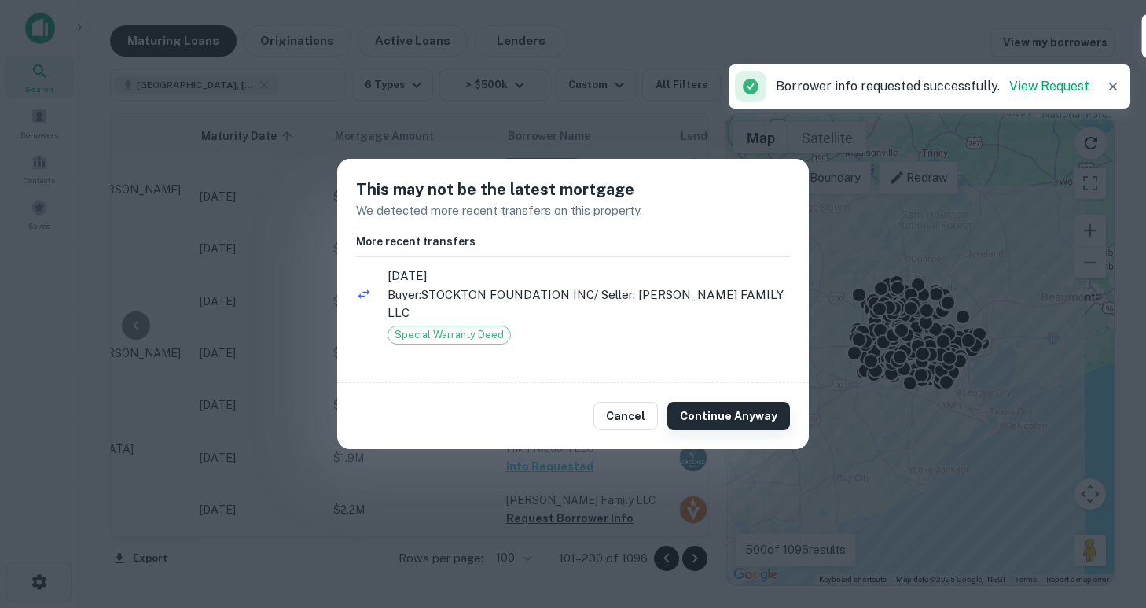
scroll to position [2664, 185]
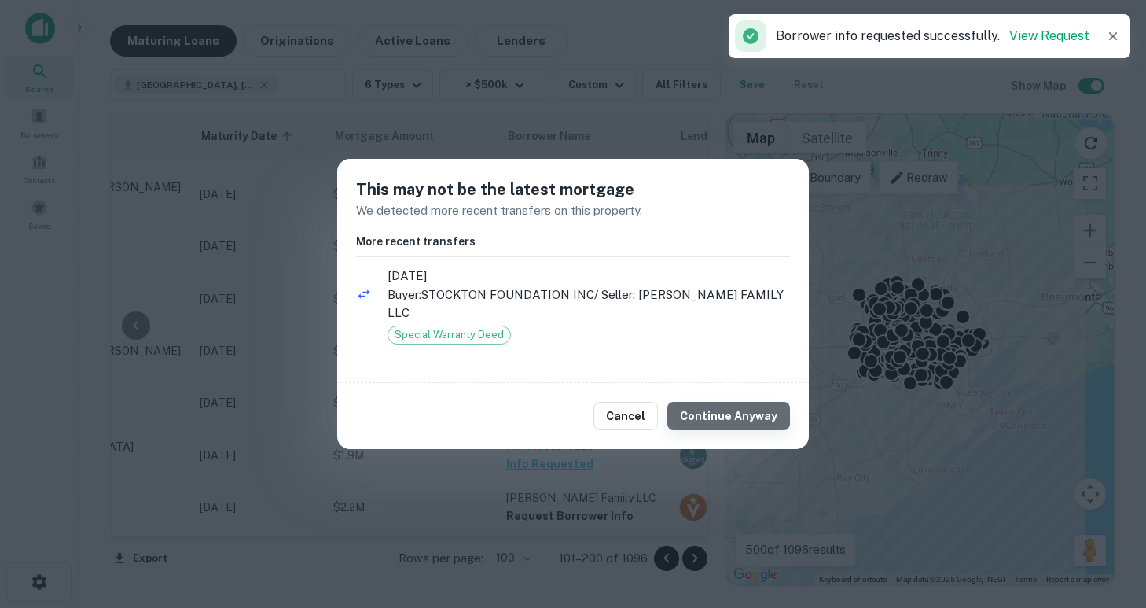
click at [740, 404] on button "Continue Anyway" at bounding box center [728, 416] width 123 height 28
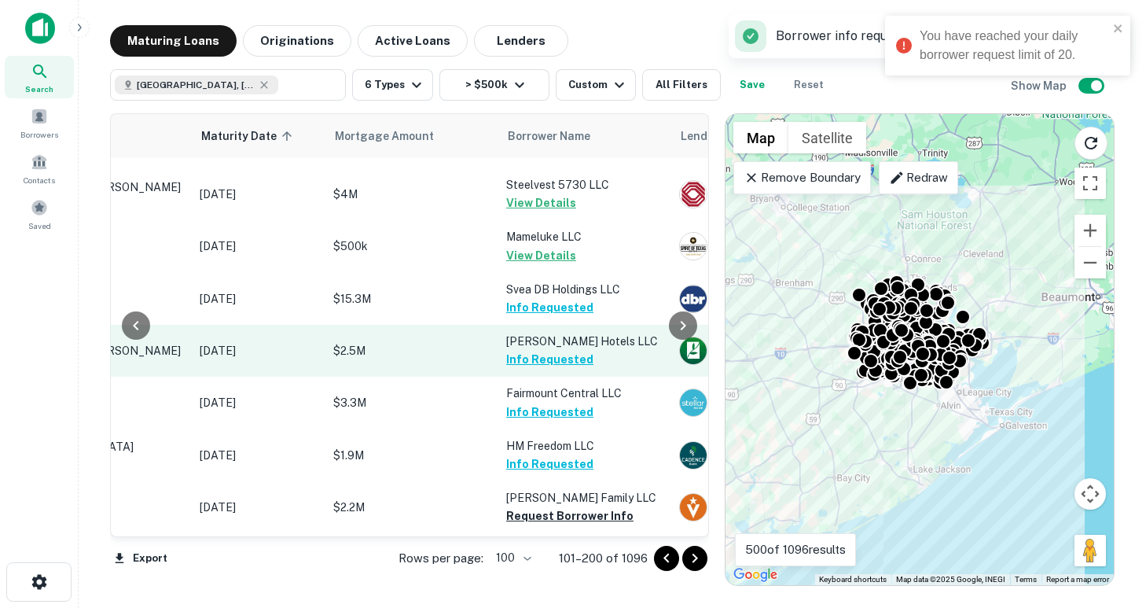
scroll to position [2826, 185]
